Goal: Navigation & Orientation: Find specific page/section

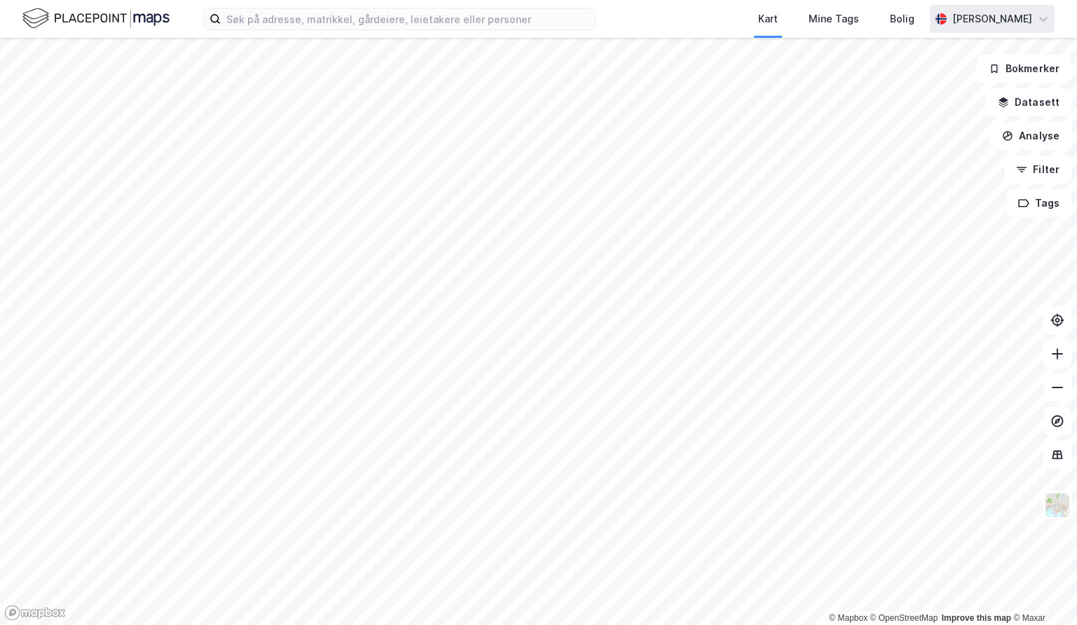
click at [1019, 8] on div "[PERSON_NAME]" at bounding box center [992, 19] width 125 height 28
click at [963, 18] on div "[PERSON_NAME]" at bounding box center [992, 19] width 80 height 17
click at [908, 78] on div "Logg ut" at bounding box center [922, 86] width 38 height 17
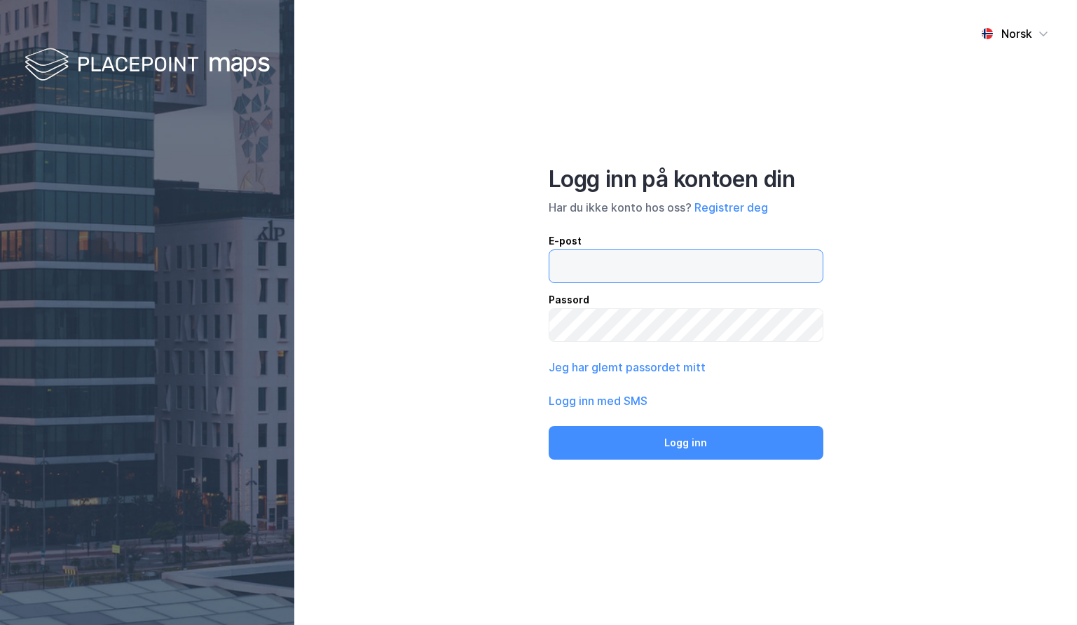
click at [607, 266] on input "email" at bounding box center [685, 266] width 273 height 32
type input "[EMAIL_ADDRESS][DOMAIN_NAME]"
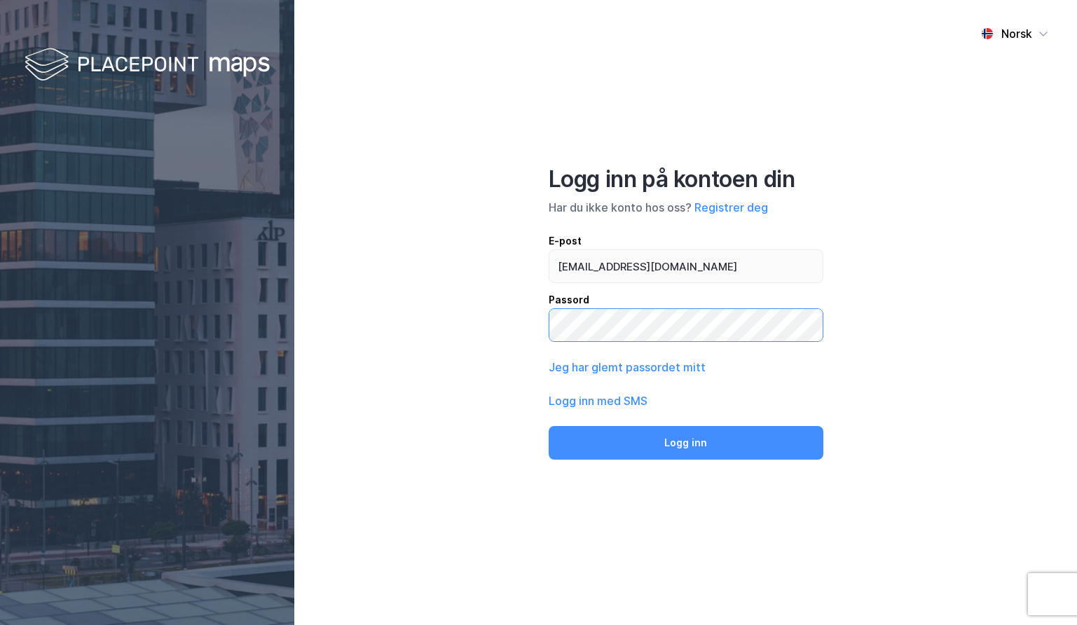
click at [549, 426] on button "Logg inn" at bounding box center [686, 443] width 275 height 34
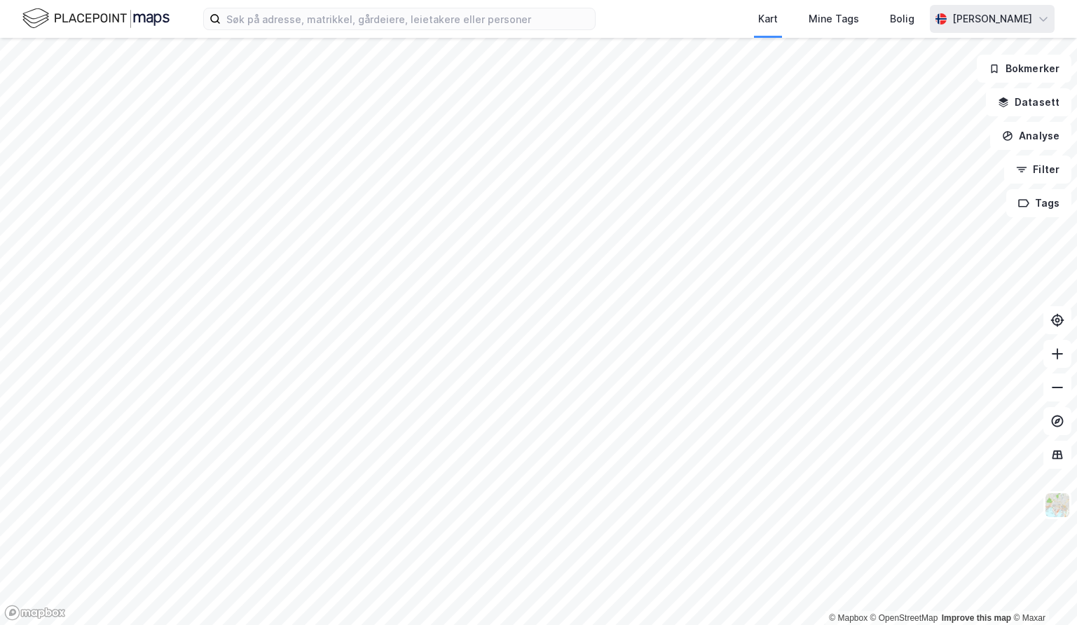
click at [1048, 25] on div "[PERSON_NAME]" at bounding box center [992, 19] width 125 height 28
click at [1055, 18] on div "Kart Mine Tags [PERSON_NAME]" at bounding box center [538, 19] width 1077 height 38
click at [657, 18] on div "Kart Mine Tags [PERSON_NAME]" at bounding box center [538, 19] width 1077 height 38
